Goal: Use online tool/utility

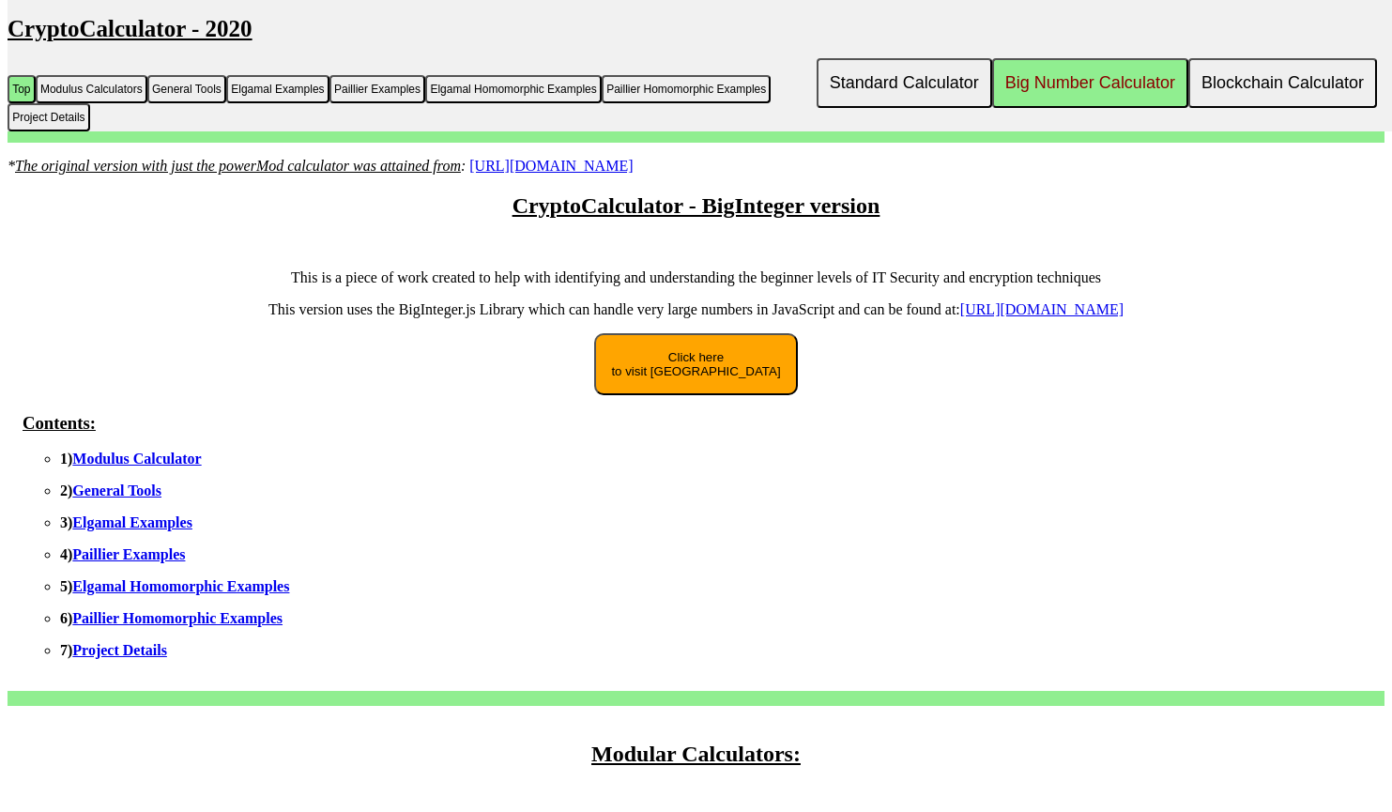
click at [113, 467] on link "Modulus Calculator" at bounding box center [136, 459] width 129 height 16
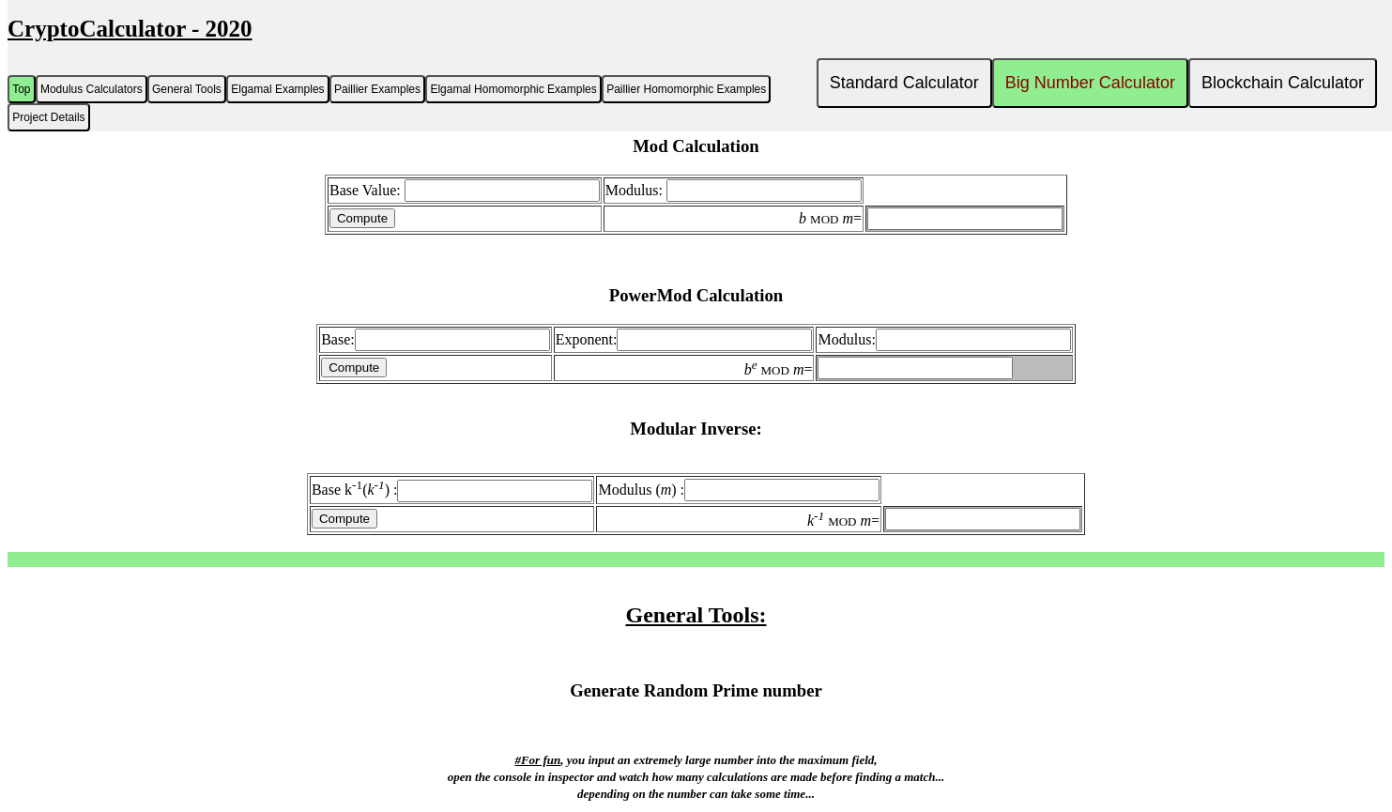
scroll to position [681, 0]
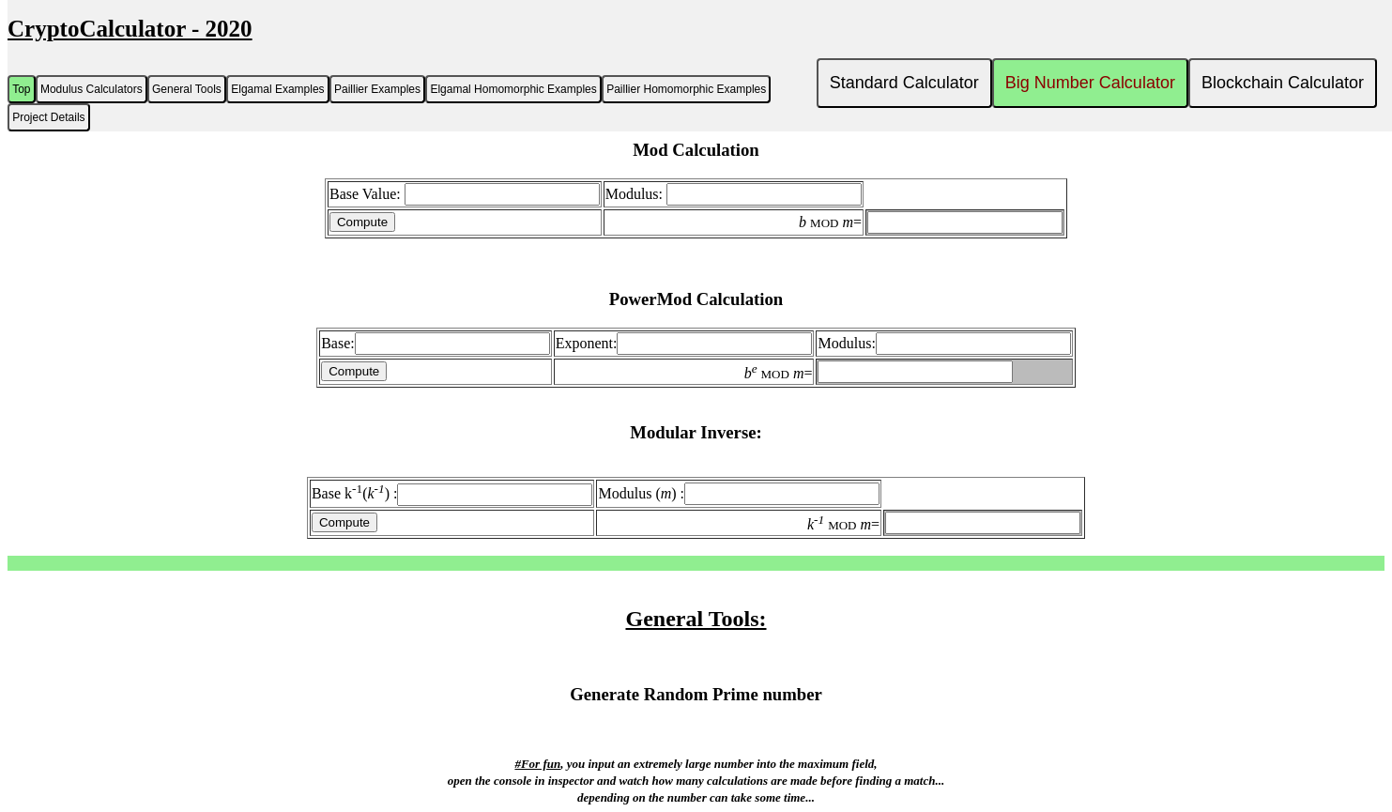
click at [454, 505] on input "text" at bounding box center [494, 494] width 195 height 23
paste input "967148115841218361396434822121"
type input "967148115841218361396434822121"
click at [804, 495] on input "text" at bounding box center [781, 494] width 195 height 23
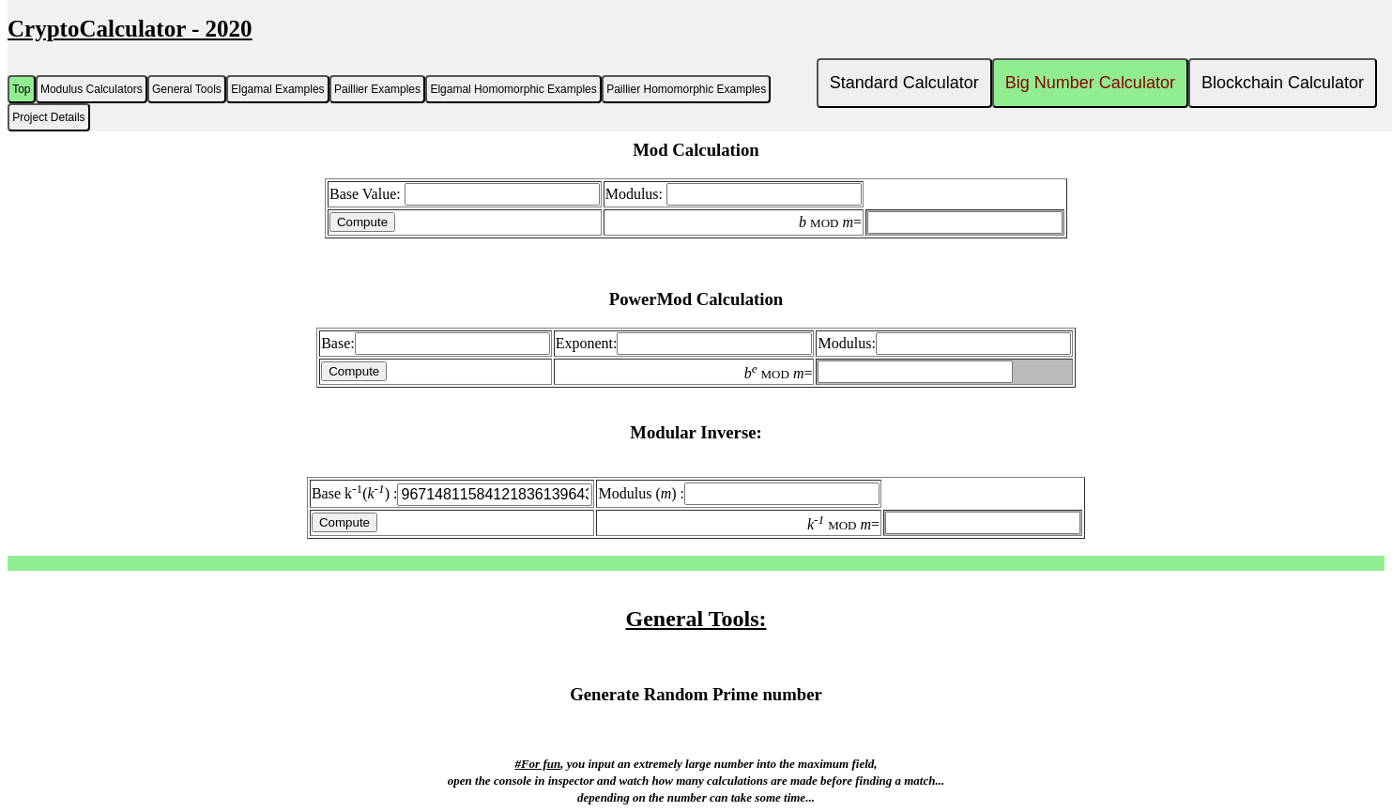
click at [749, 505] on input "text" at bounding box center [781, 494] width 195 height 23
paste input "1220692183532008344492309072419"
type input "1220692183532008344492309072419"
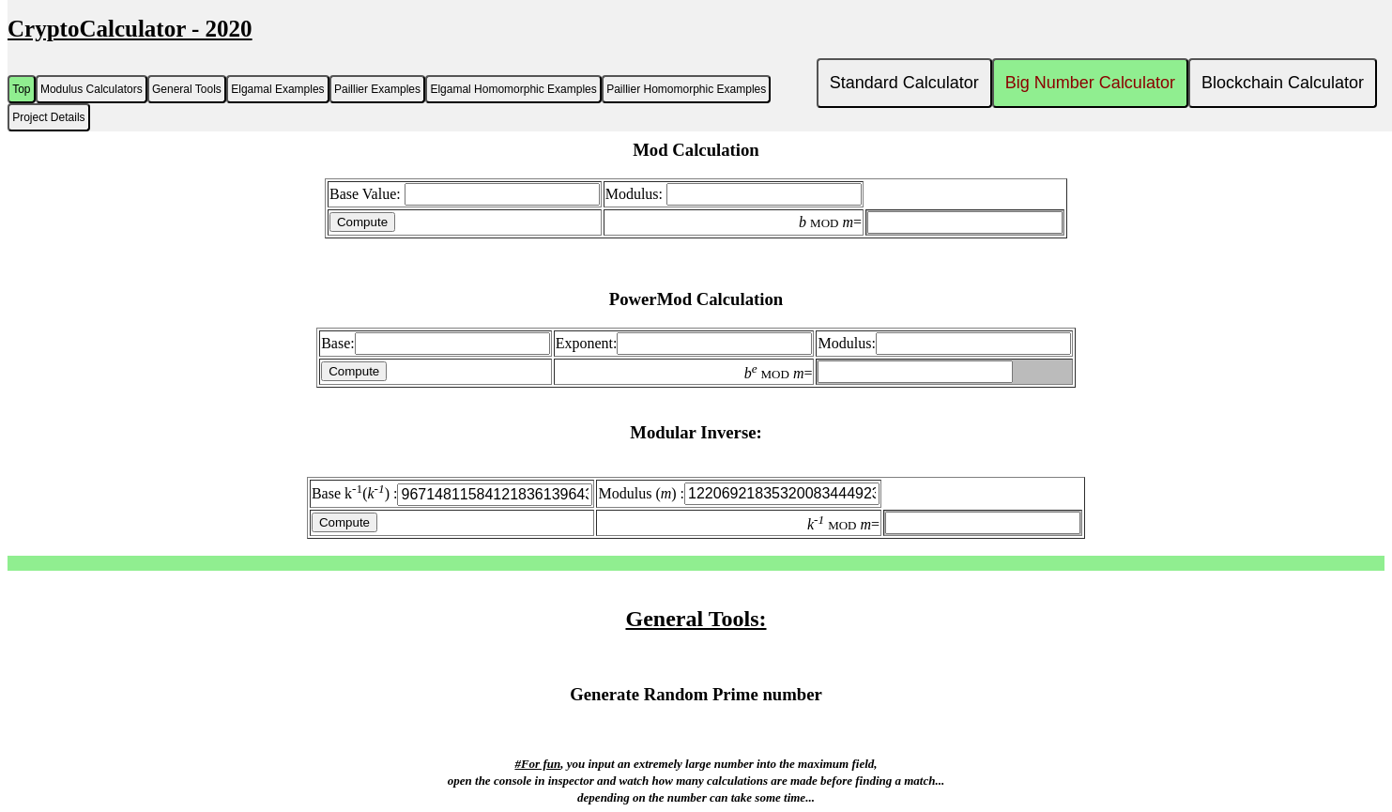
click at [330, 532] on input "Compute" at bounding box center [345, 523] width 66 height 20
type input "764816466011260083274190631752"
drag, startPoint x: 893, startPoint y: 532, endPoint x: 1257, endPoint y: 514, distance: 364.7
click at [1257, 514] on form "Base k -1 ( k -1 ) : 967148115841218361396434822121 [PERSON_NAME] ( m ) : 12206…" at bounding box center [696, 507] width 1377 height 61
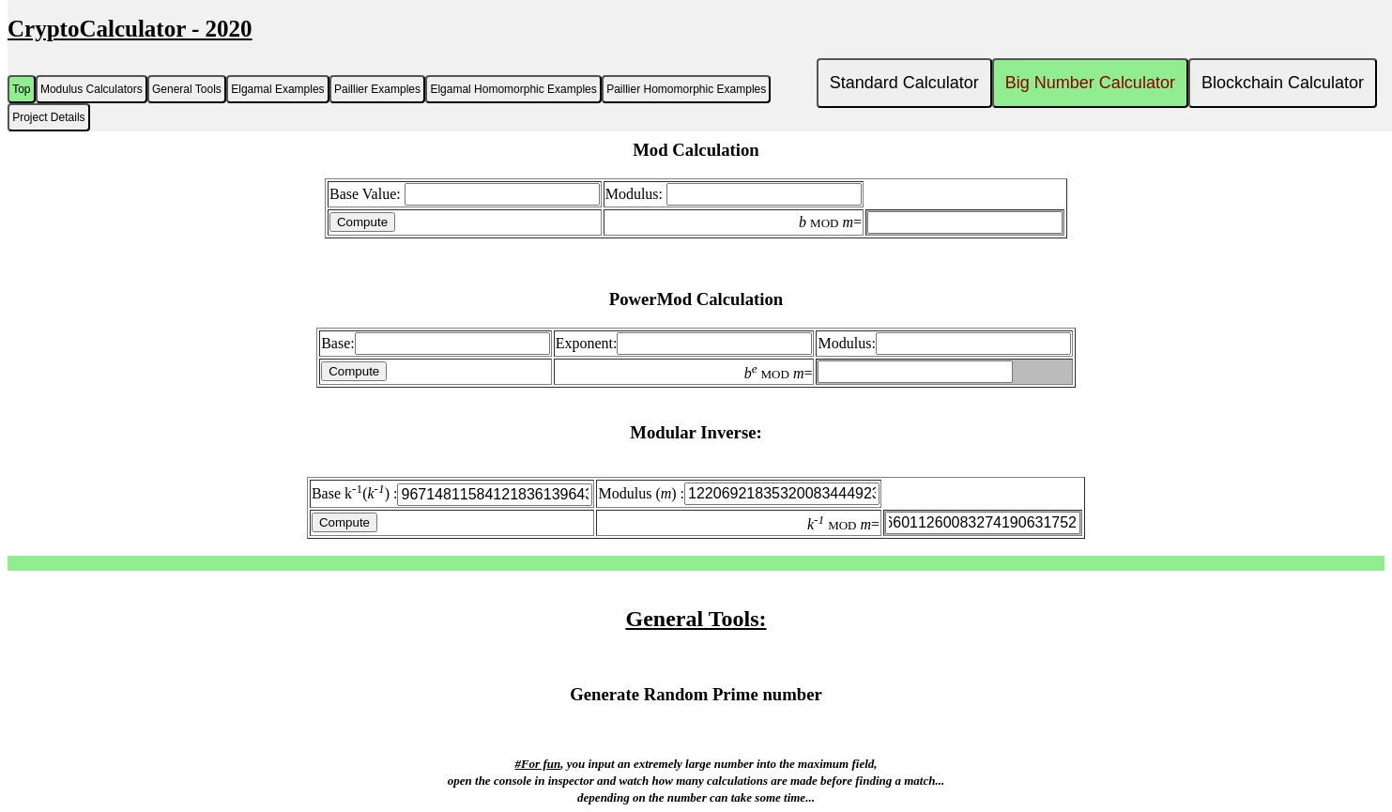
scroll to position [0, 0]
click at [1257, 514] on form "Base k -1 ( k -1 ) : 967148115841218361396434822121 [PERSON_NAME] ( m ) : 12206…" at bounding box center [696, 507] width 1377 height 61
